Goal: Task Accomplishment & Management: Manage account settings

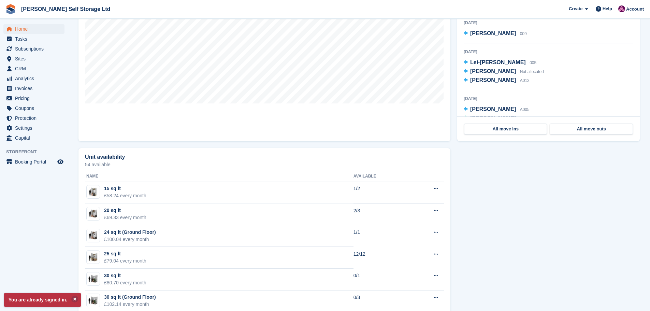
scroll to position [273, 0]
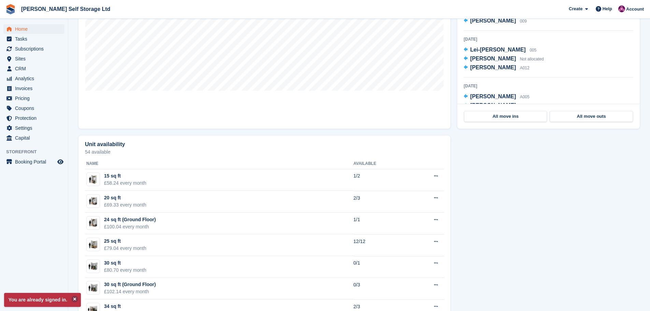
drag, startPoint x: 73, startPoint y: 297, endPoint x: 72, endPoint y: 292, distance: 4.2
click at [73, 297] on button at bounding box center [74, 298] width 7 height 7
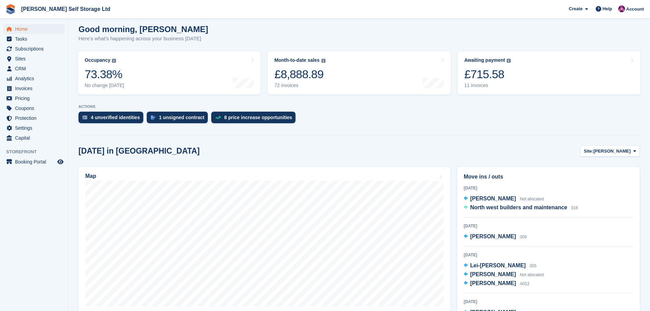
scroll to position [0, 0]
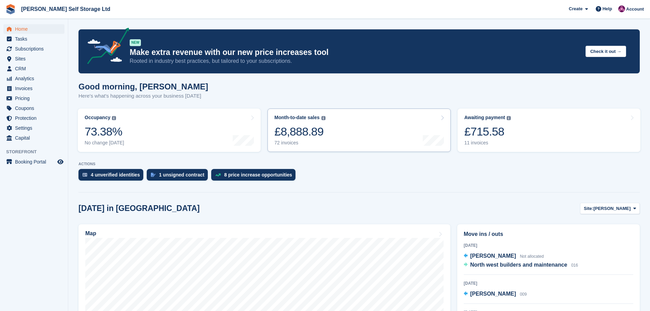
click at [312, 135] on div "£8,888.89" at bounding box center [299, 132] width 51 height 14
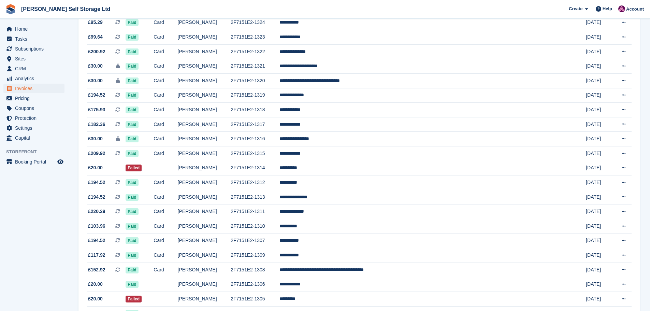
scroll to position [102, 0]
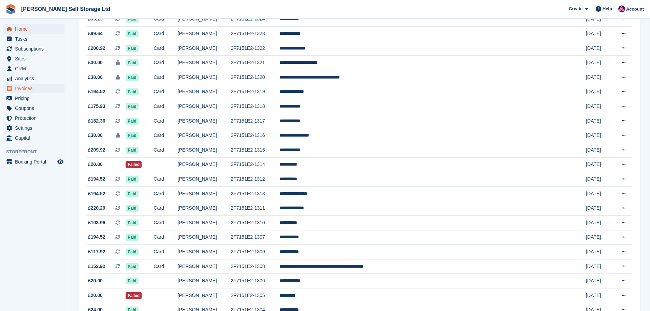
click at [23, 30] on span "Home" at bounding box center [35, 29] width 41 height 10
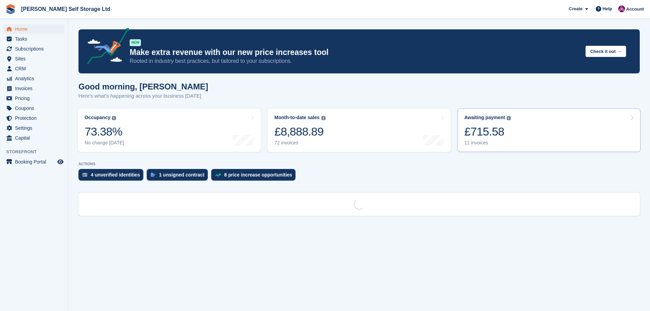
click at [513, 122] on link "Awaiting payment The total outstanding balance on all open invoices. £715.58 11…" at bounding box center [549, 130] width 183 height 43
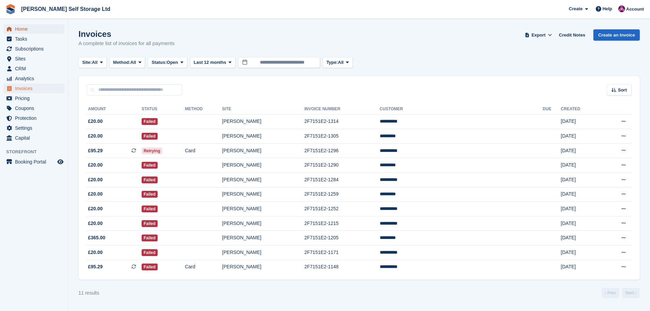
click at [23, 29] on span "Home" at bounding box center [35, 29] width 41 height 10
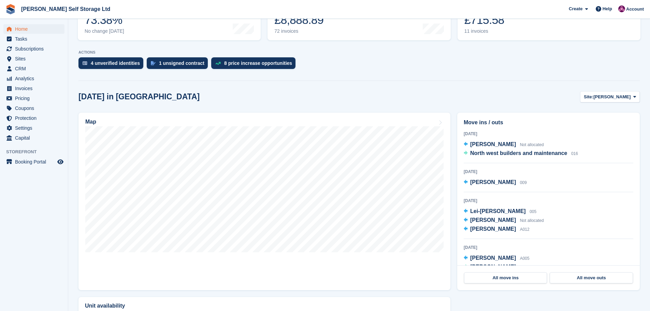
scroll to position [136, 0]
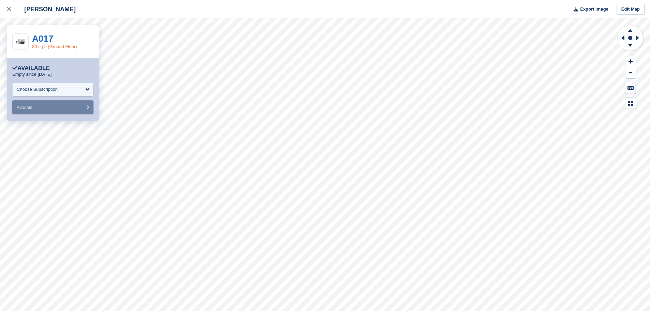
click at [39, 44] on link "80 sq ft (Ground Floor)" at bounding box center [54, 46] width 45 height 5
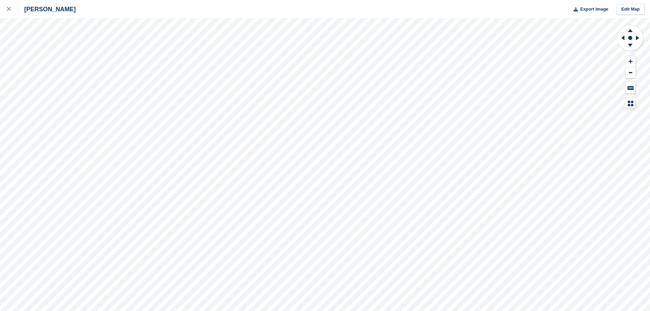
click at [78, 103] on div "Crosby Export Image Edit Map" at bounding box center [325, 155] width 650 height 311
click at [82, 96] on div "Crosby Export Image Edit Map" at bounding box center [325, 155] width 650 height 311
click at [11, 8] on div at bounding box center [12, 9] width 11 height 8
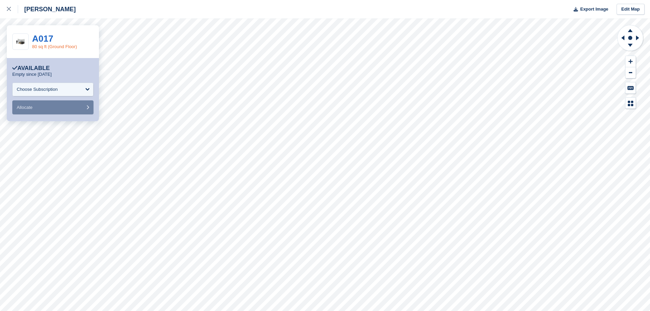
click at [42, 45] on link "80 sq ft (Ground Floor)" at bounding box center [54, 46] width 45 height 5
click at [6, 6] on link at bounding box center [9, 9] width 18 height 18
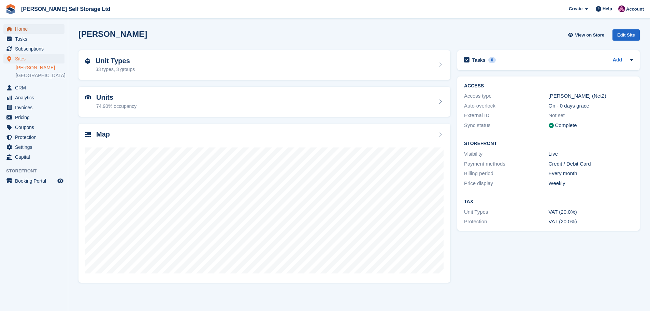
click at [22, 27] on span "Home" at bounding box center [35, 29] width 41 height 10
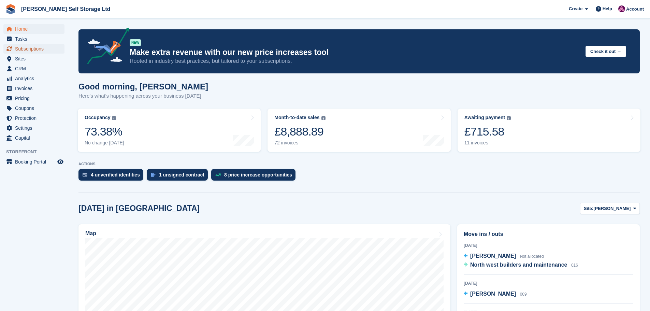
click at [24, 50] on span "Subscriptions" at bounding box center [35, 49] width 41 height 10
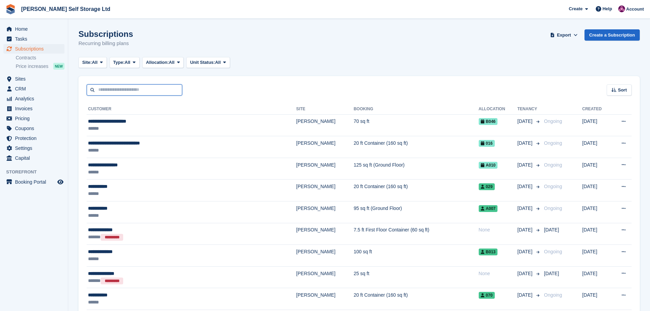
click at [111, 94] on input "text" at bounding box center [135, 89] width 96 height 11
type input "***"
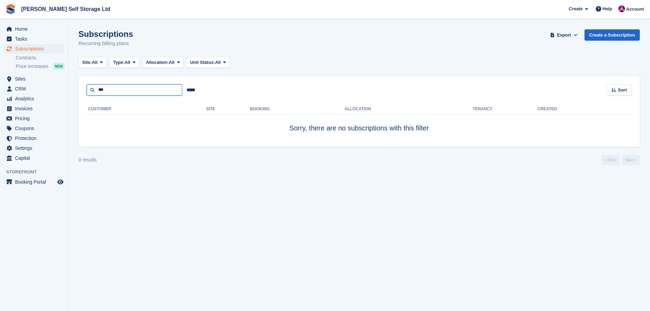
click at [111, 94] on input "***" at bounding box center [135, 89] width 96 height 11
click at [112, 95] on input "***" at bounding box center [135, 89] width 96 height 11
type input "******"
click at [28, 51] on span "Subscriptions" at bounding box center [35, 49] width 41 height 10
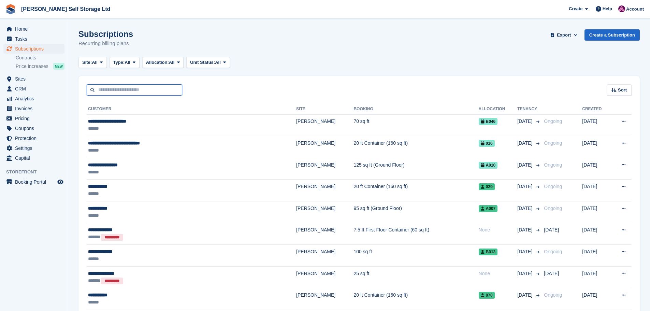
click at [113, 91] on input "text" at bounding box center [135, 89] width 96 height 11
type input "**********"
click at [113, 91] on input "**********" at bounding box center [135, 89] width 96 height 11
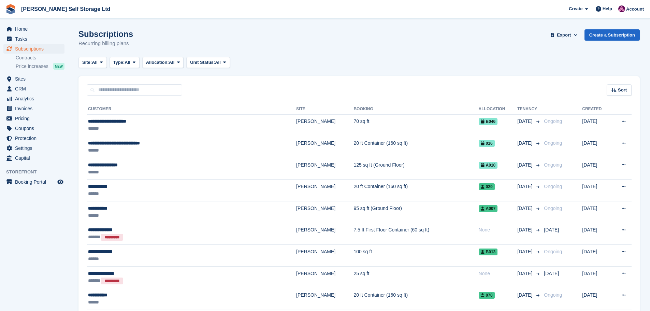
click at [27, 34] on ul "Home" at bounding box center [34, 29] width 68 height 10
click at [19, 26] on span "Home" at bounding box center [35, 29] width 41 height 10
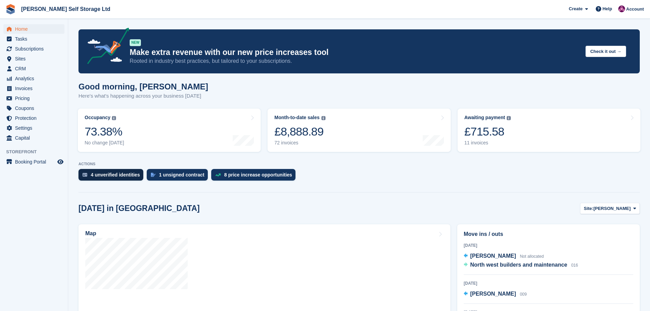
click at [101, 180] on div "4 unverified identities" at bounding box center [110, 175] width 65 height 12
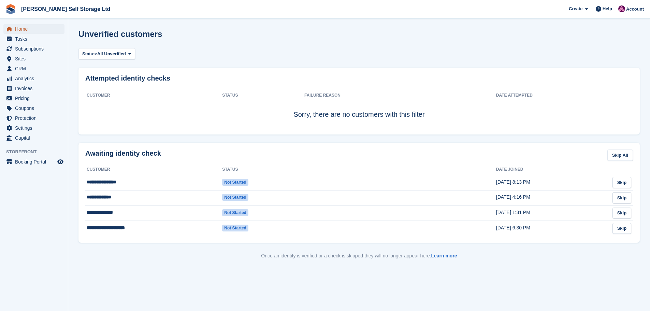
click at [29, 32] on span "Home" at bounding box center [35, 29] width 41 height 10
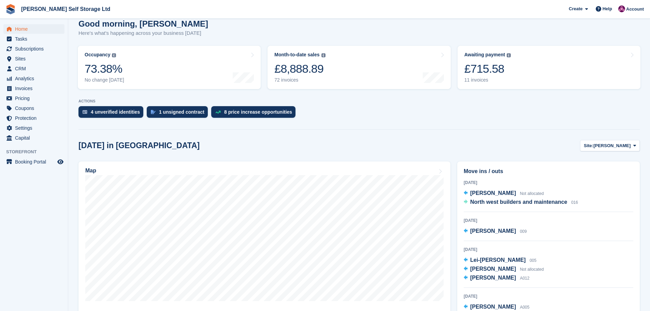
scroll to position [68, 0]
